Goal: Information Seeking & Learning: Learn about a topic

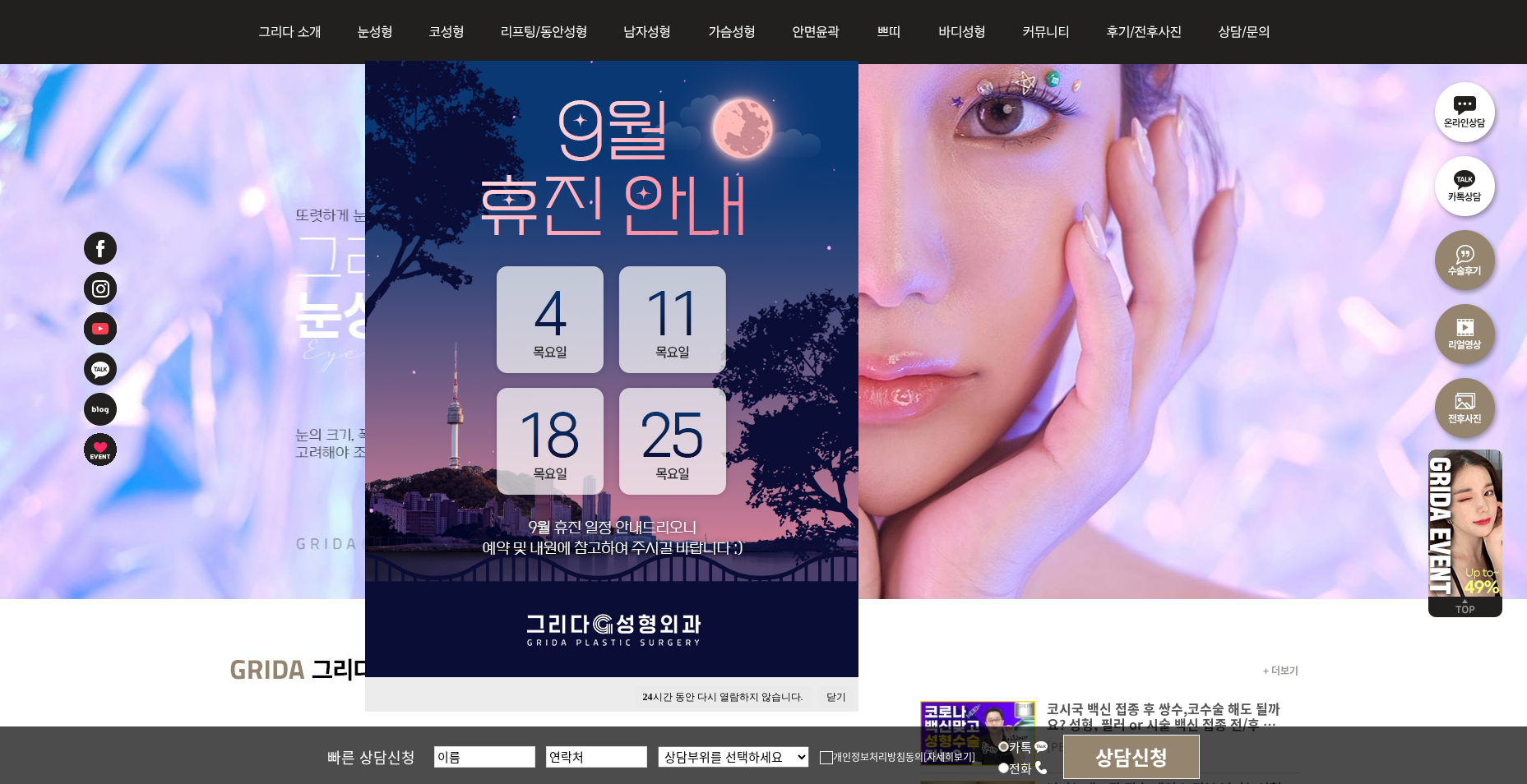
scroll to position [164, 0]
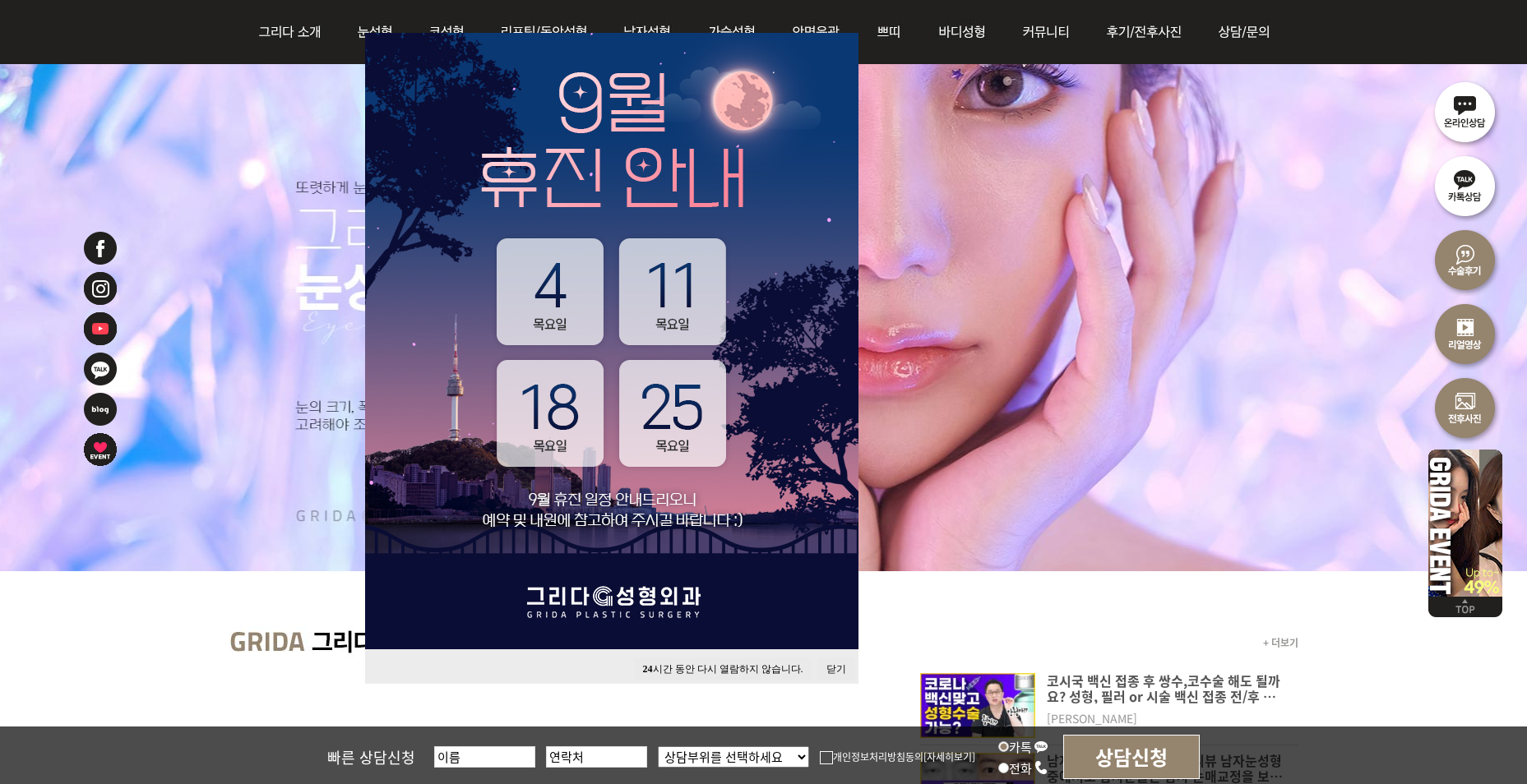
click at [834, 671] on button "닫기" at bounding box center [836, 669] width 36 height 22
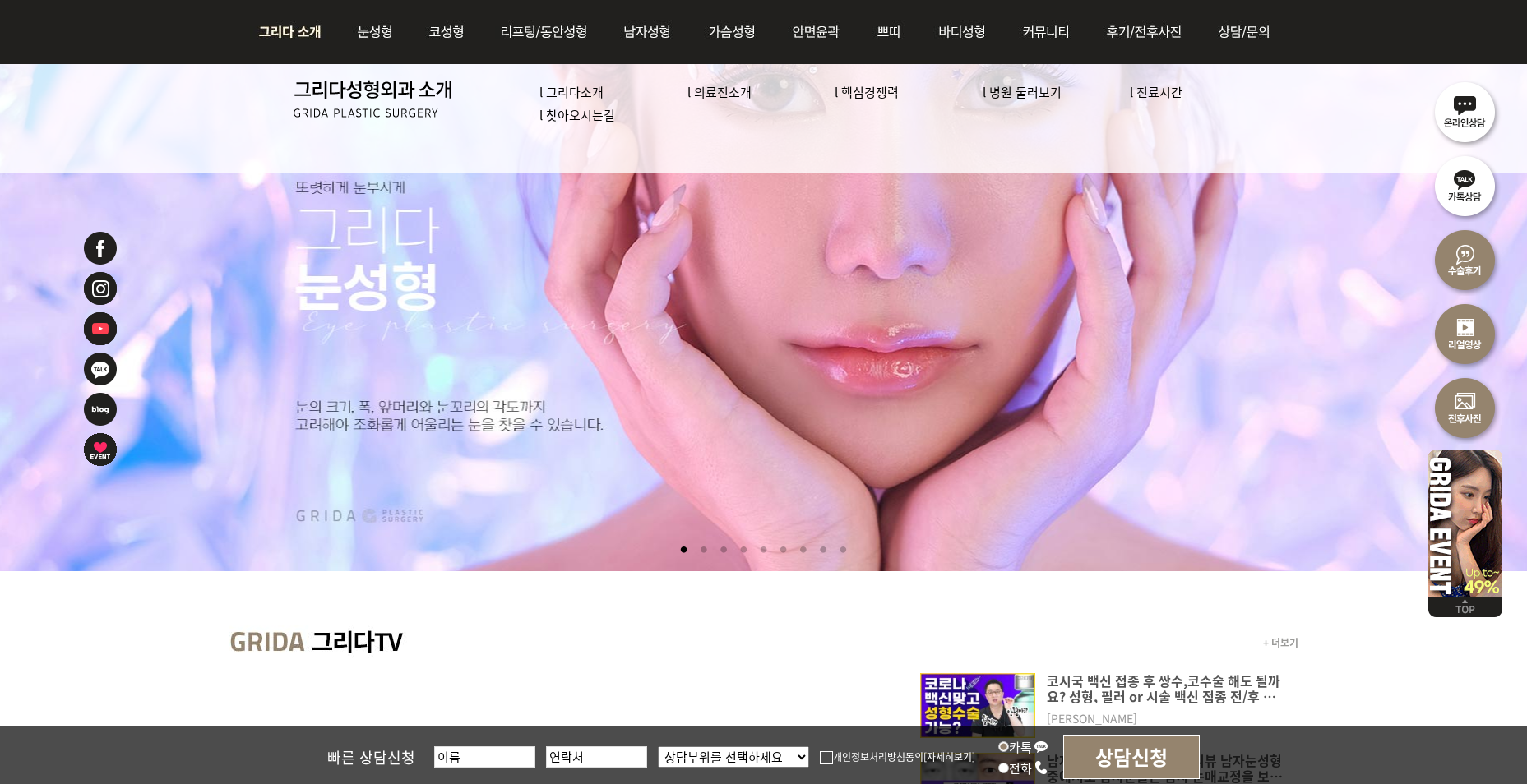
click at [730, 91] on link "l 의료진소개" at bounding box center [719, 91] width 65 height 18
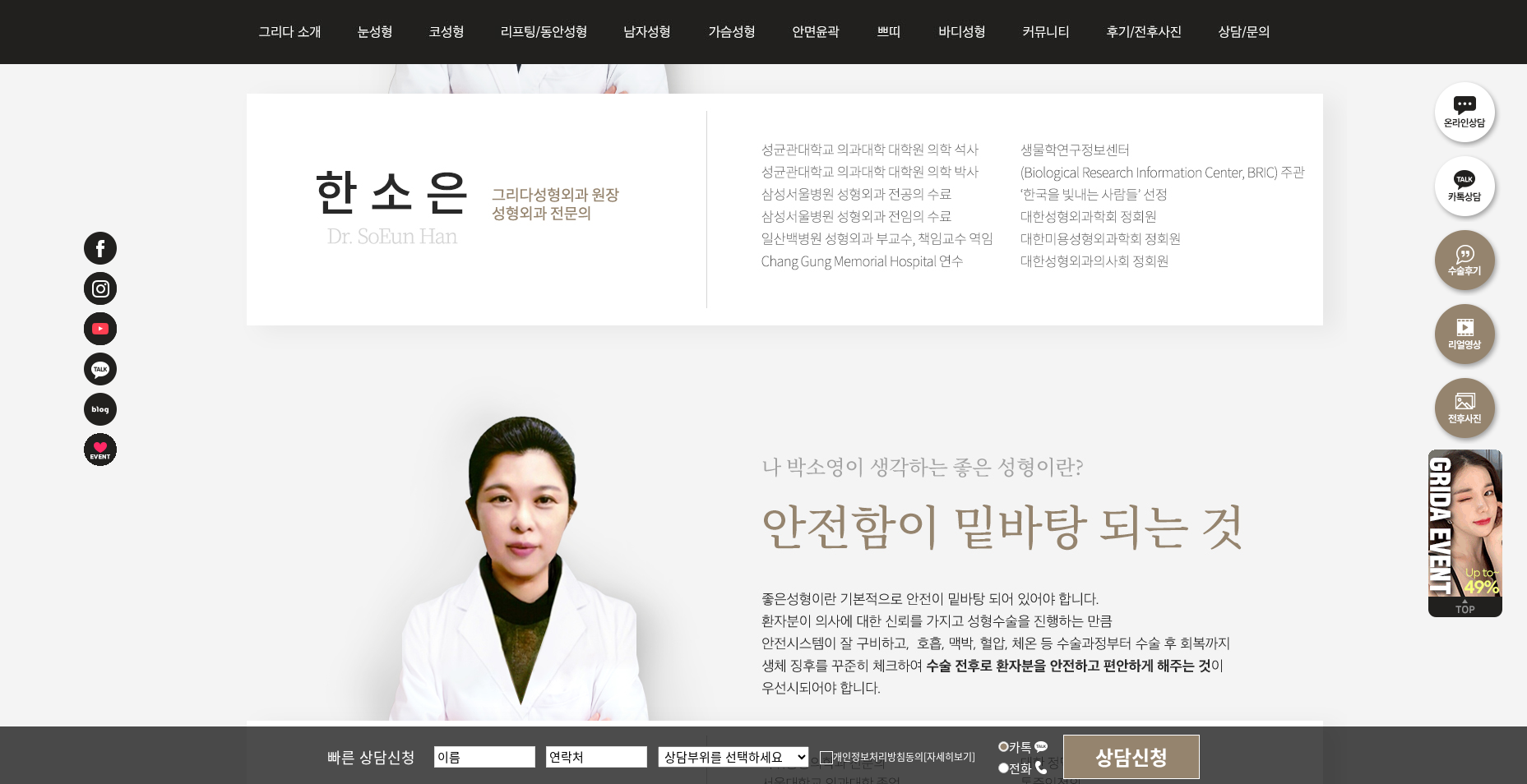
scroll to position [2713, 0]
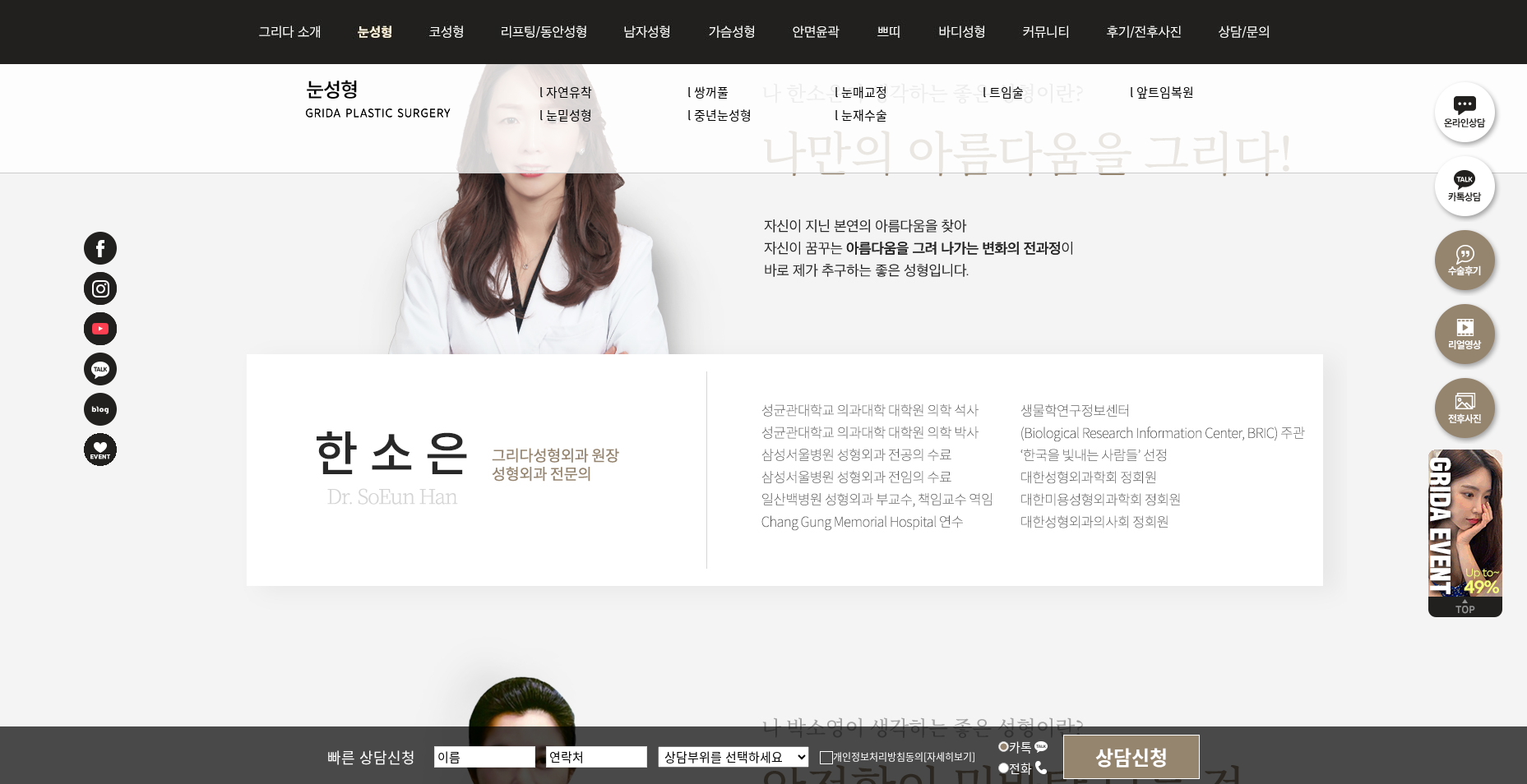
click at [586, 91] on link "l 자연유착" at bounding box center [566, 91] width 53 height 18
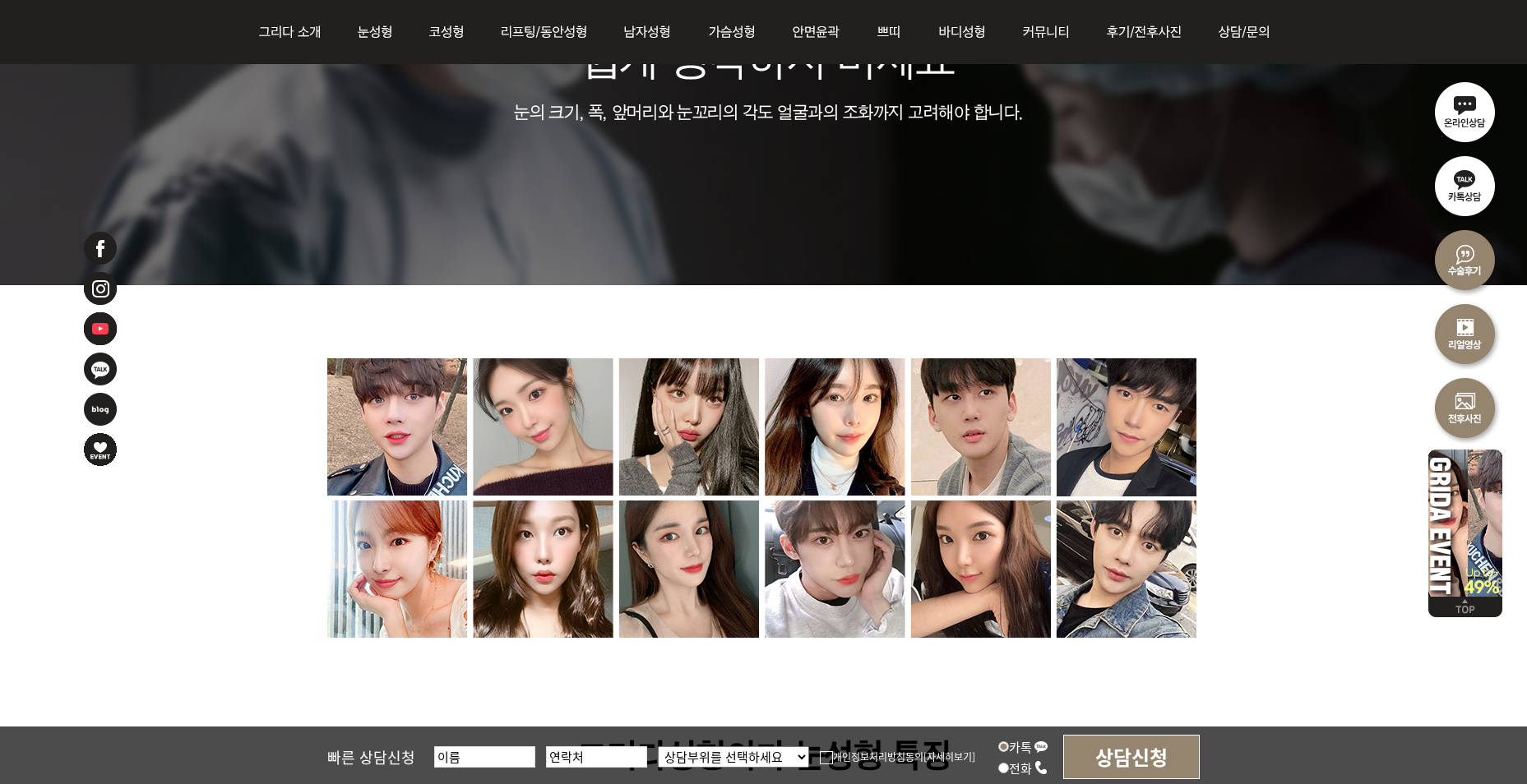
scroll to position [6905, 0]
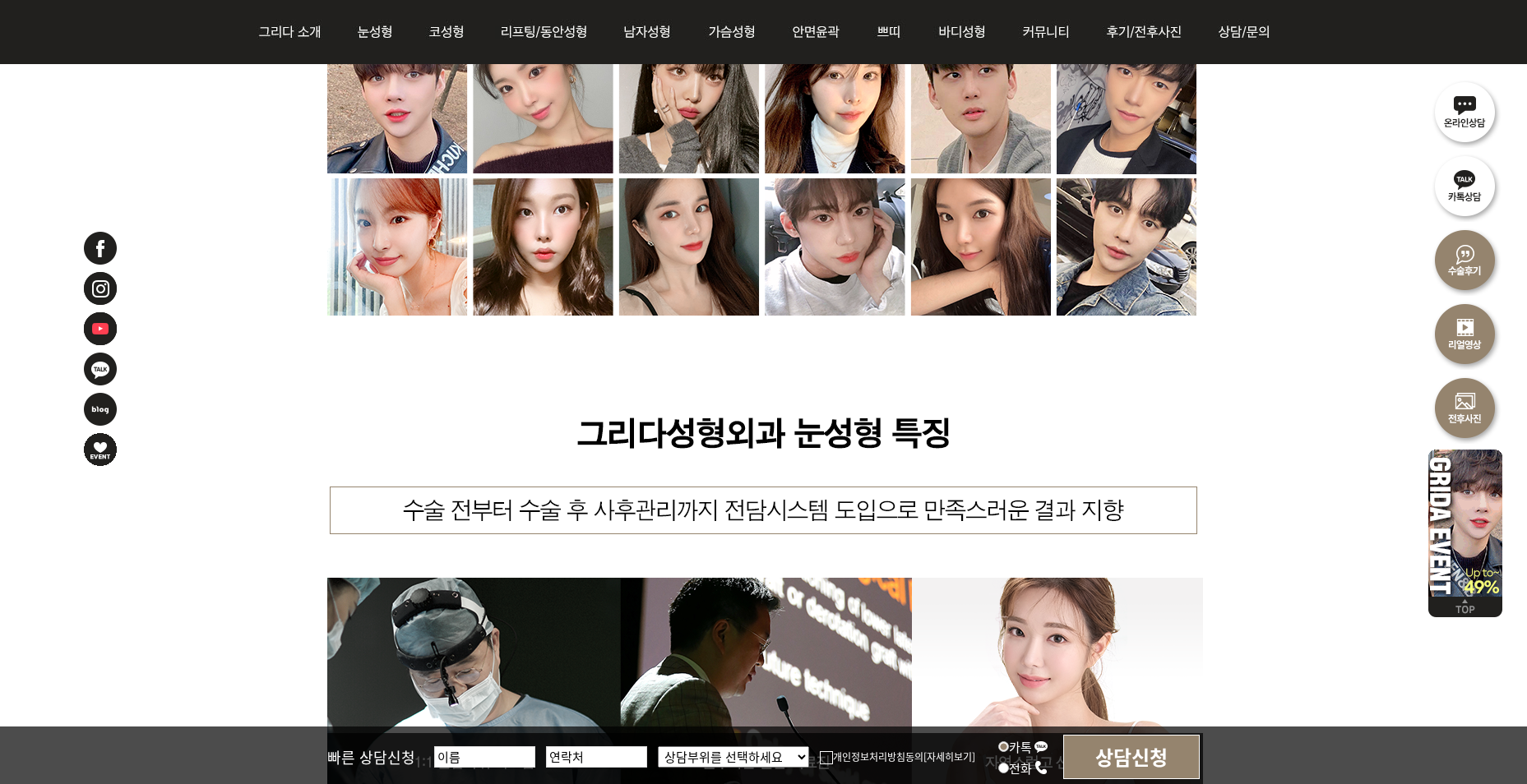
click at [1478, 186] on img at bounding box center [1466, 185] width 74 height 74
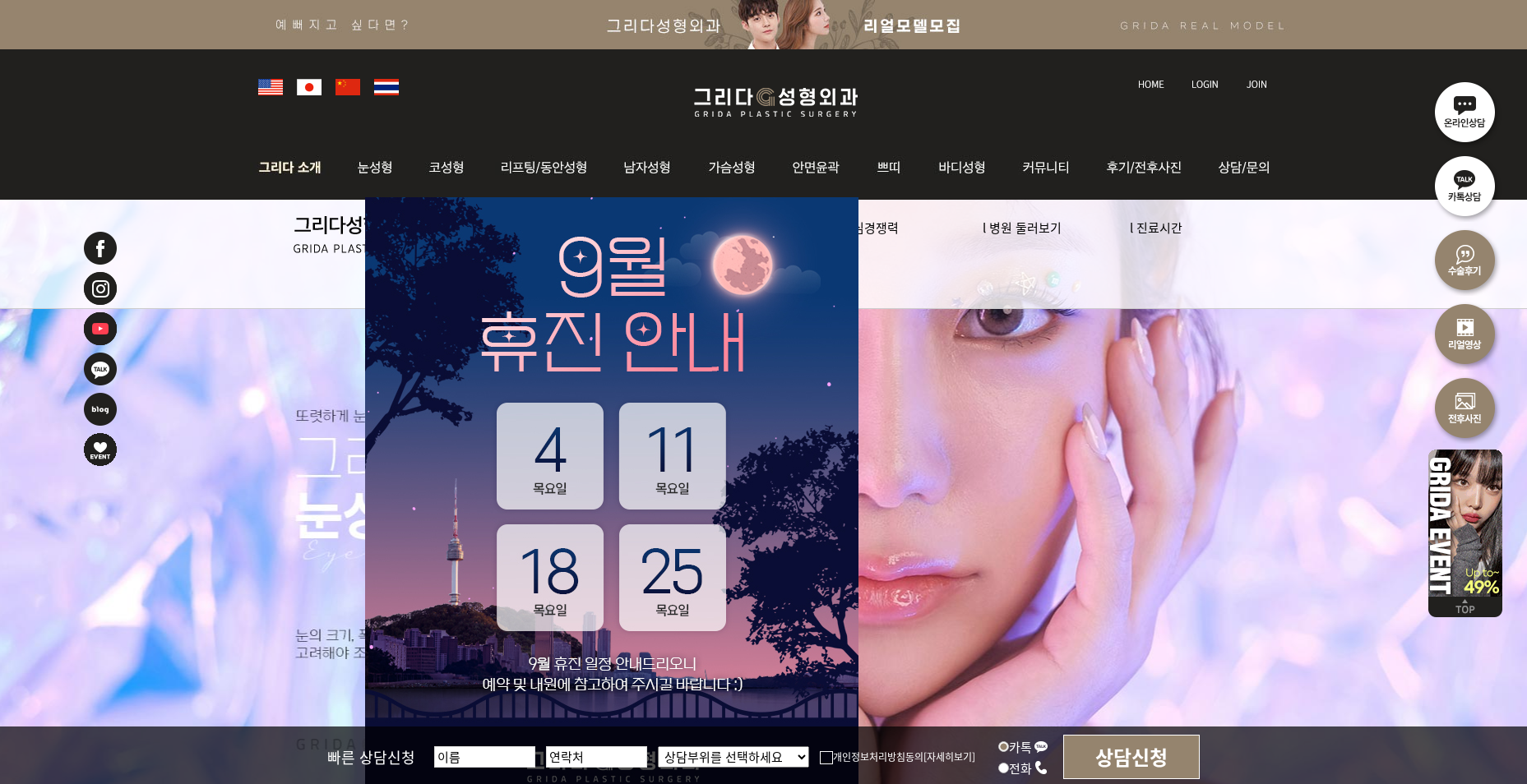
click at [321, 177] on img at bounding box center [294, 168] width 89 height 64
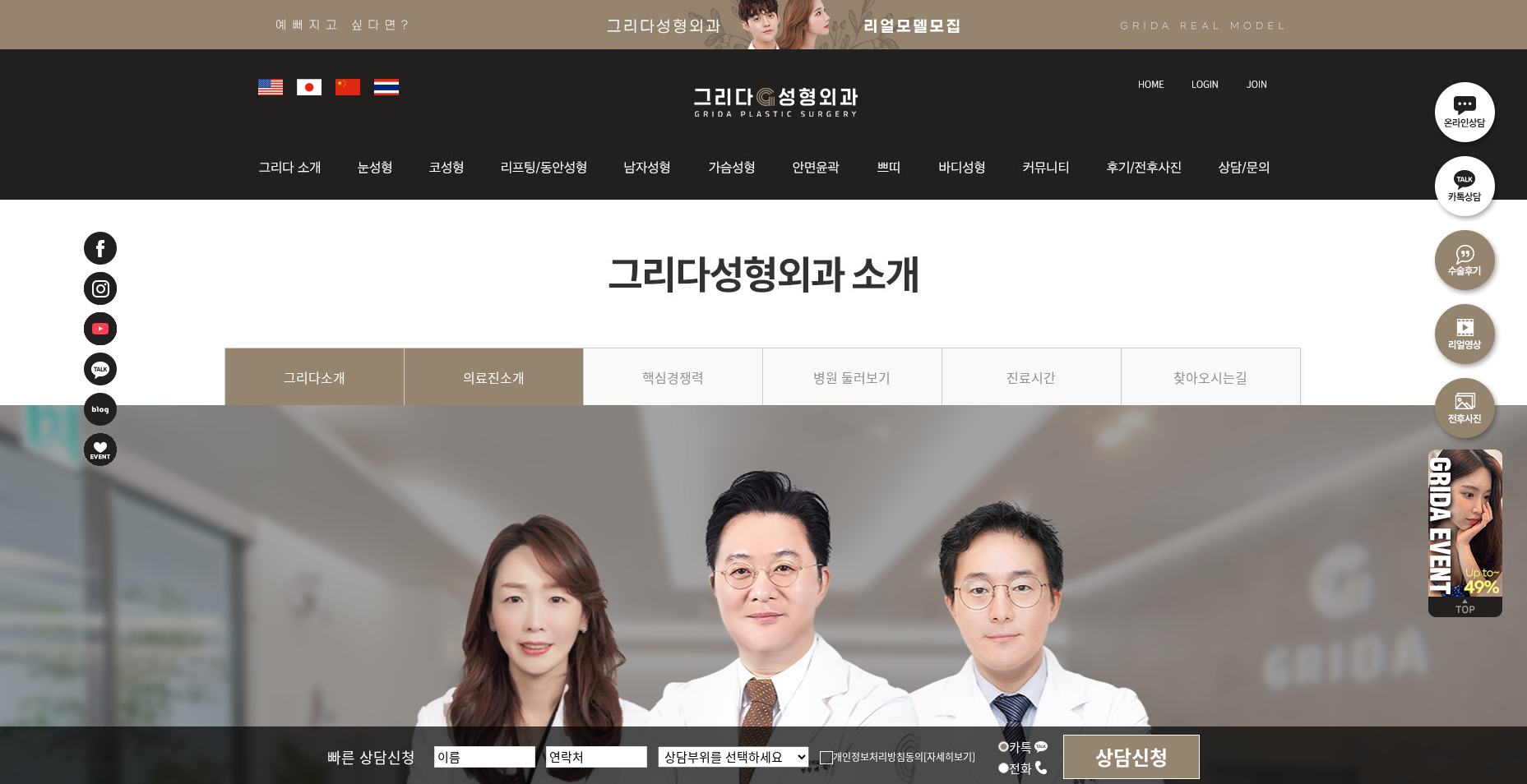
click at [536, 401] on link "의료진소개" at bounding box center [494, 384] width 179 height 75
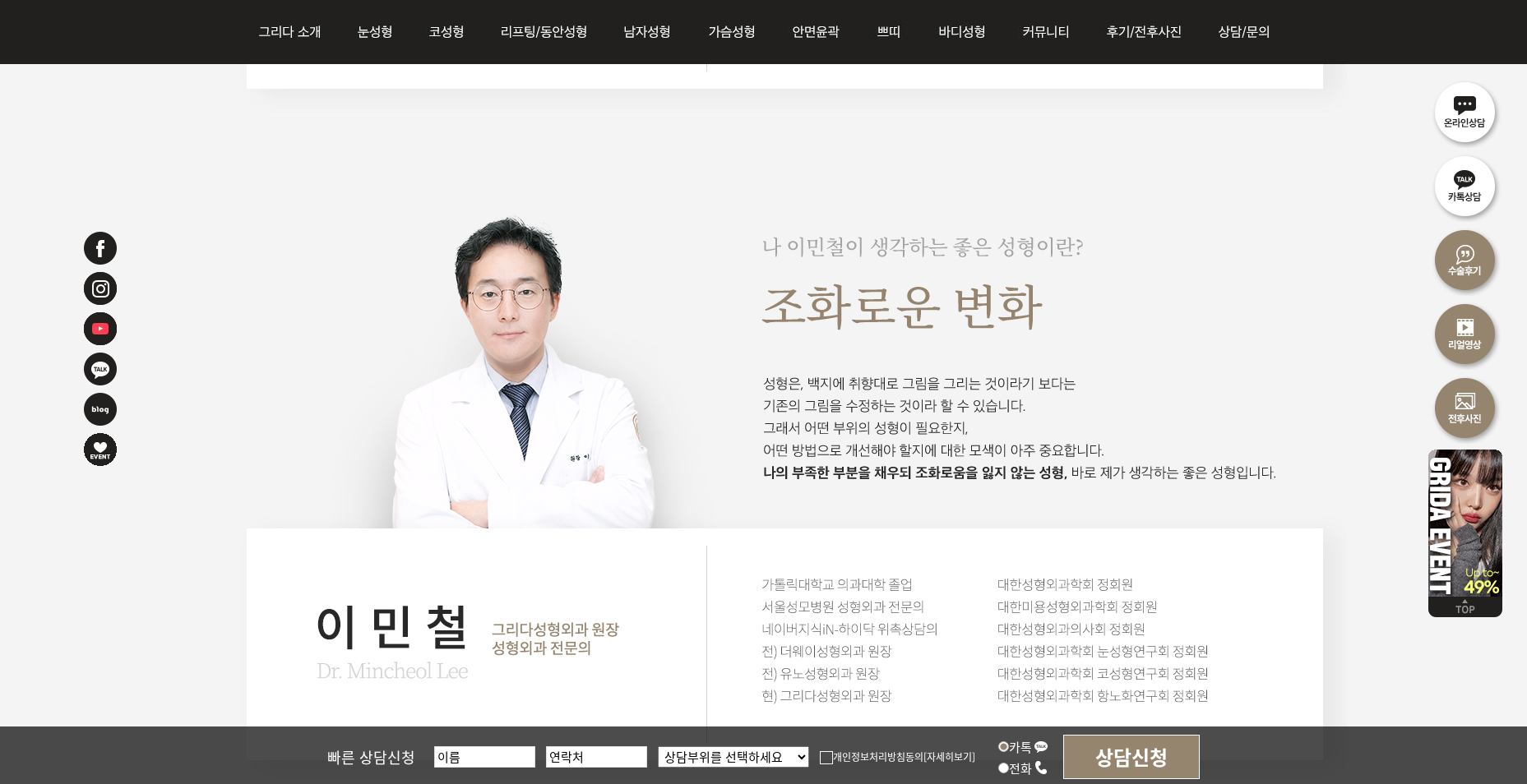
scroll to position [1890, 0]
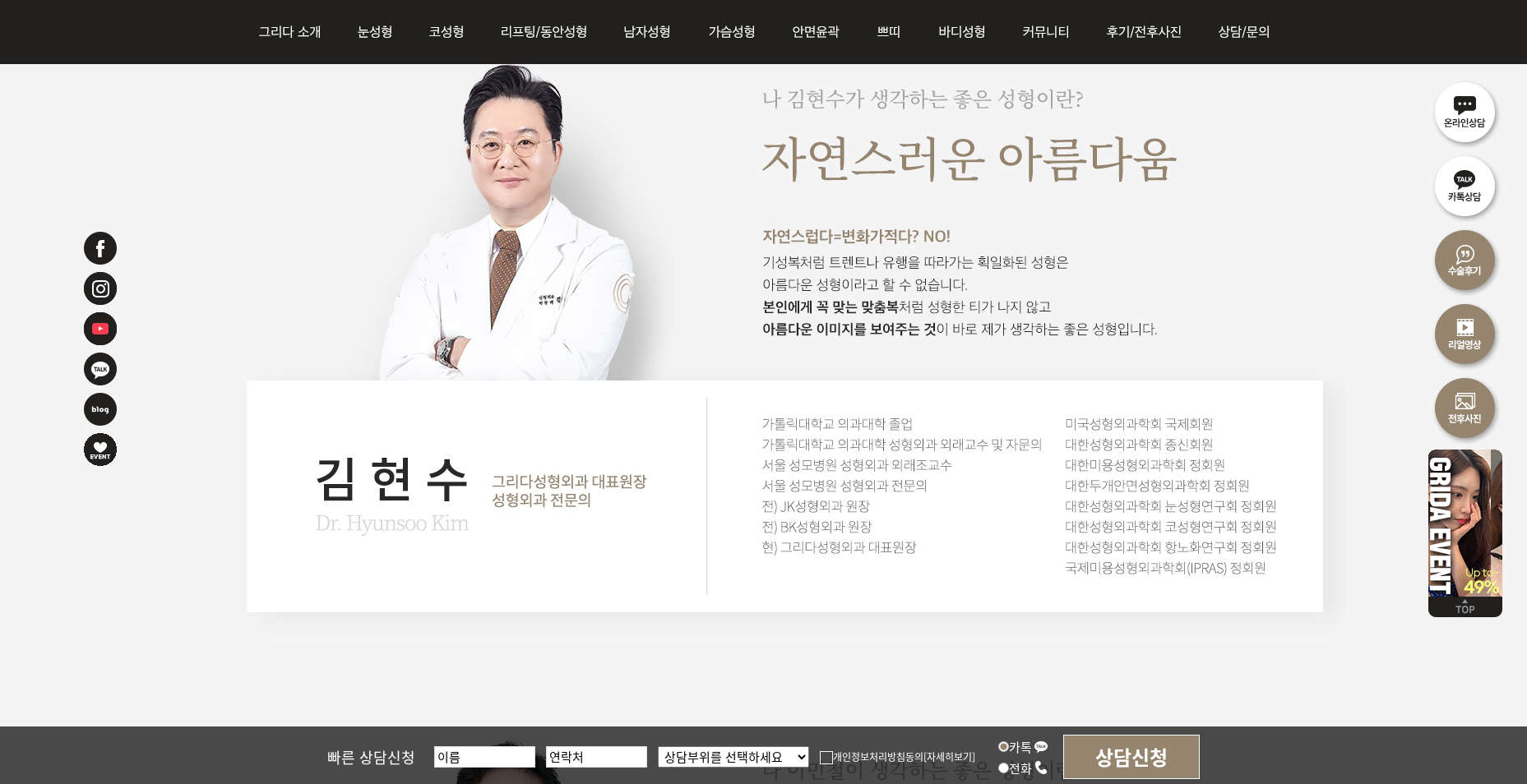
scroll to position [1726, 0]
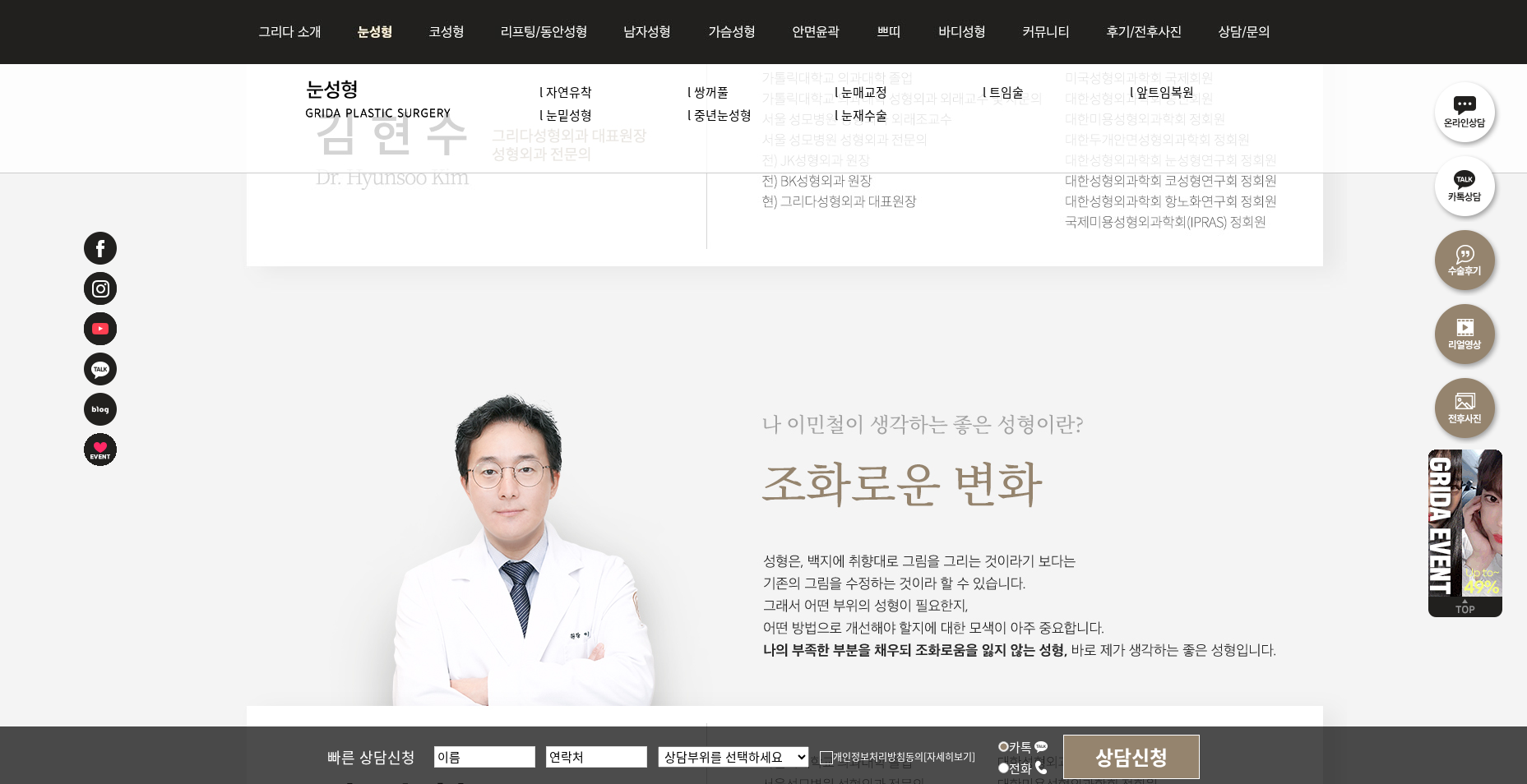
click at [562, 91] on link "l 자연유착" at bounding box center [566, 91] width 53 height 18
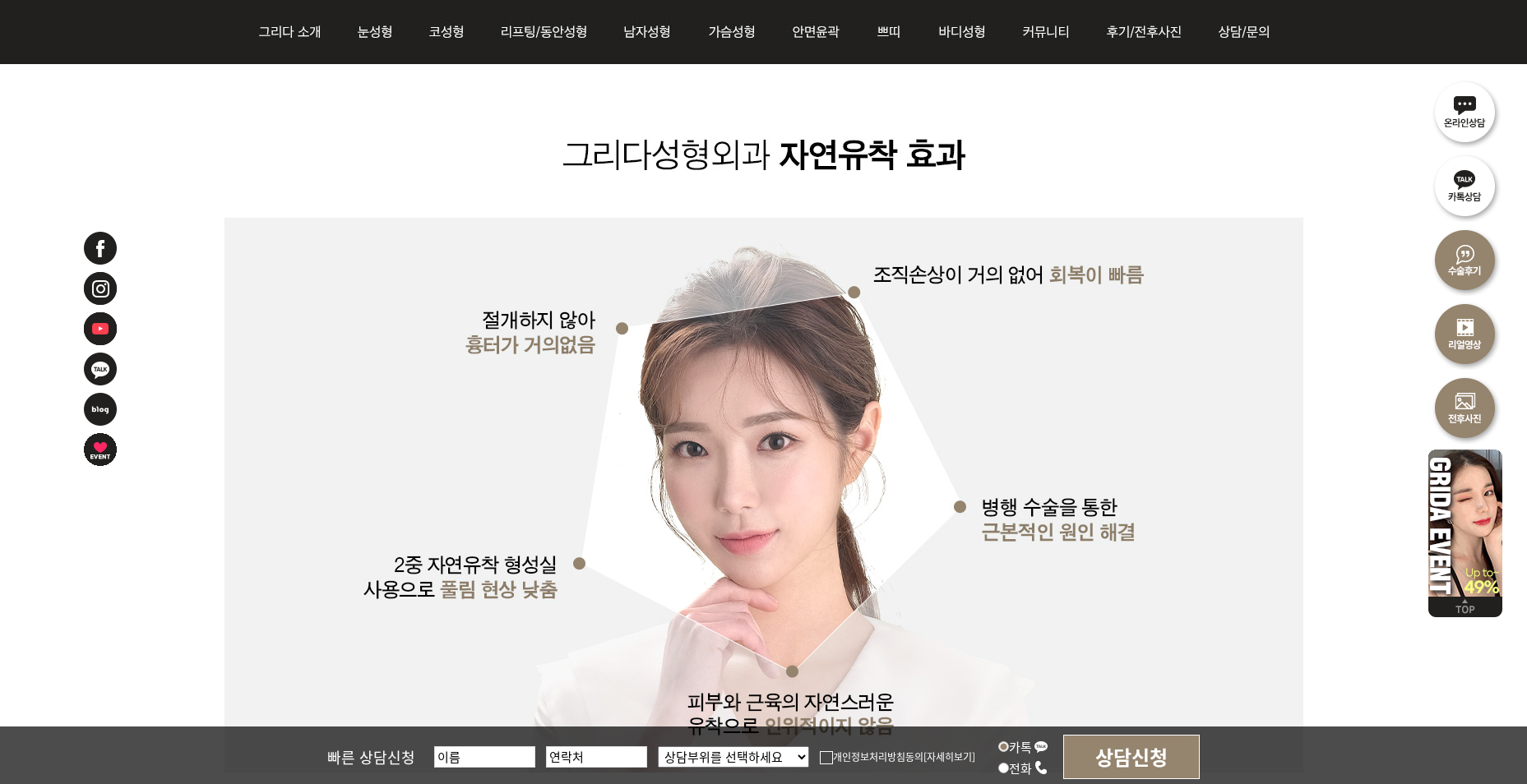
scroll to position [2630, 0]
